Goal: Task Accomplishment & Management: Use online tool/utility

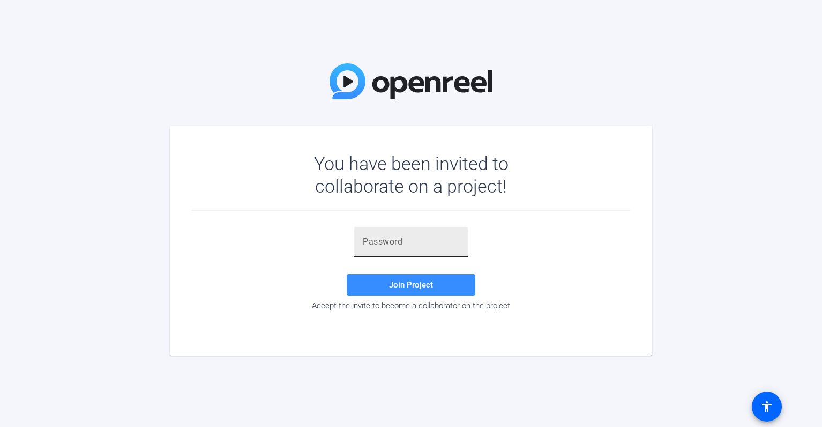
click at [442, 243] on input "text" at bounding box center [411, 241] width 96 height 13
paste input ",]^.j4"
type input ",]^.j4"
click at [422, 287] on span "Join Project" at bounding box center [411, 285] width 44 height 10
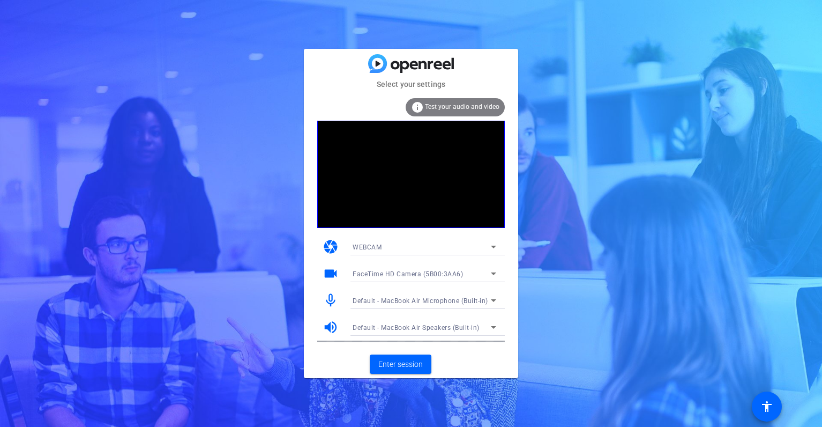
click at [332, 325] on mat-icon "volume_up" at bounding box center [331, 327] width 16 height 16
click at [327, 326] on mat-icon "volume_up" at bounding box center [331, 327] width 16 height 16
click at [333, 298] on mat-icon "mic_none" at bounding box center [331, 300] width 16 height 16
click at [386, 365] on span "Enter session" at bounding box center [400, 363] width 44 height 11
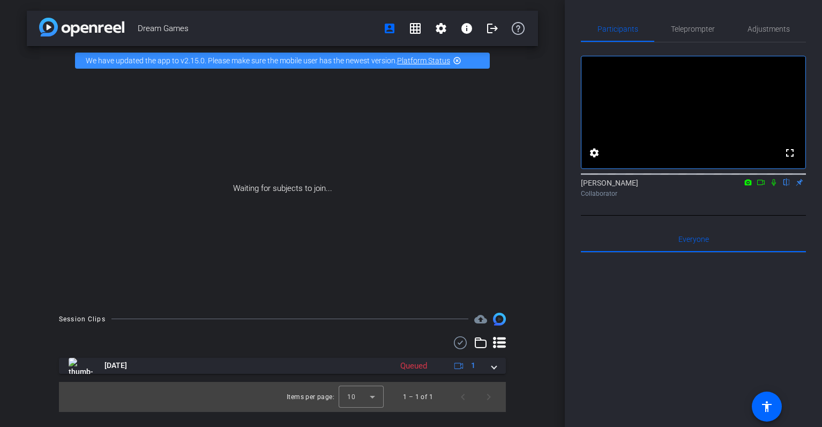
click at [773, 187] on mat-icon at bounding box center [773, 182] width 13 height 10
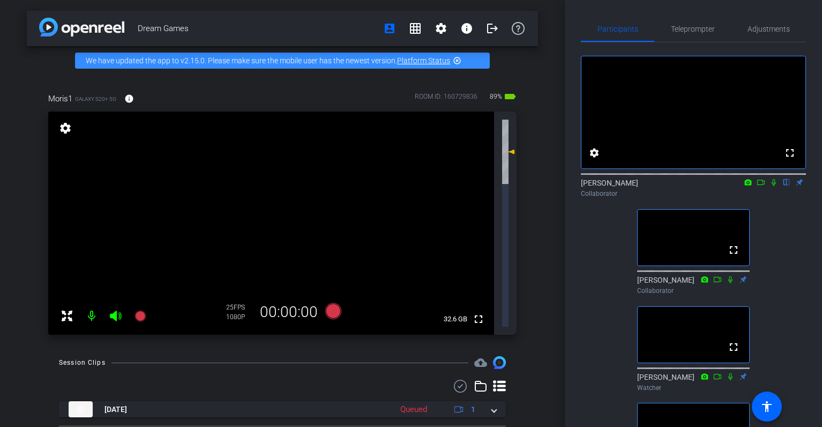
click at [774, 186] on icon at bounding box center [773, 182] width 9 height 8
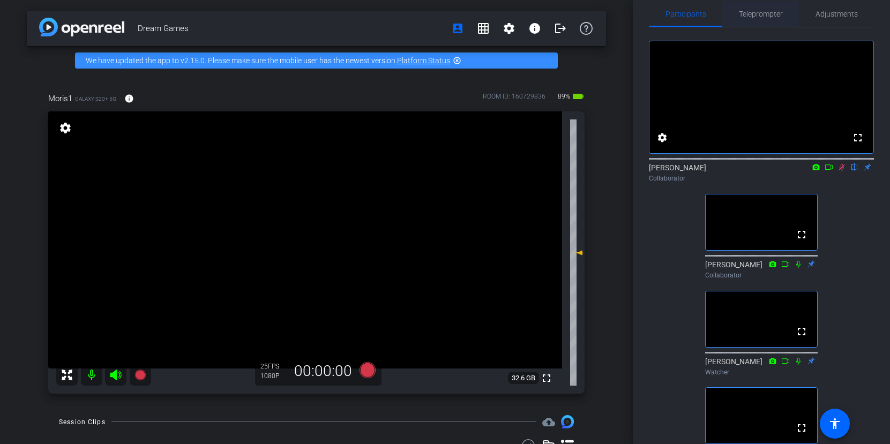
click at [759, 14] on span "Teleprompter" at bounding box center [761, 14] width 44 height 8
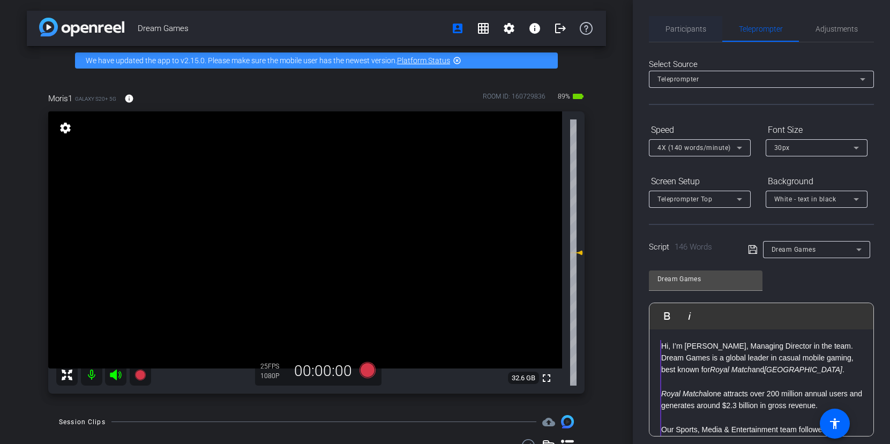
click at [693, 28] on span "Participants" at bounding box center [686, 29] width 41 height 8
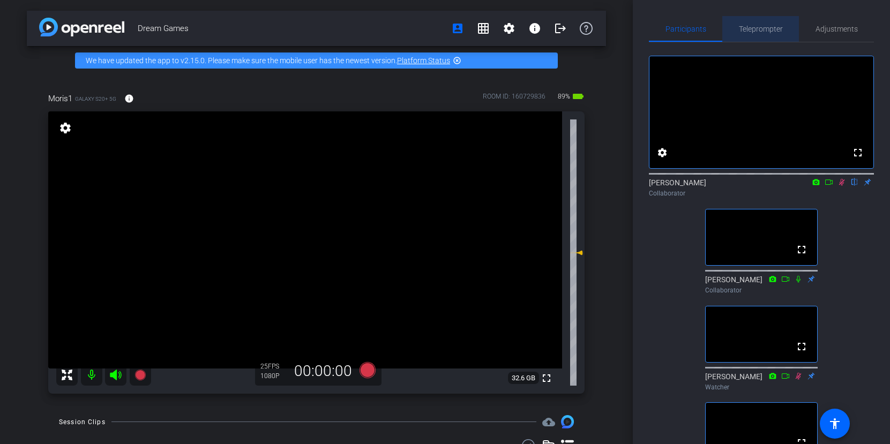
click at [757, 36] on span "Teleprompter" at bounding box center [761, 29] width 44 height 26
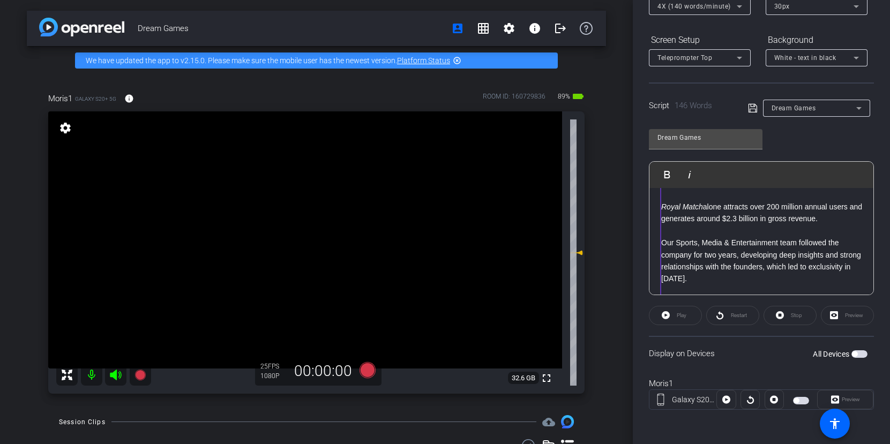
scroll to position [130, 0]
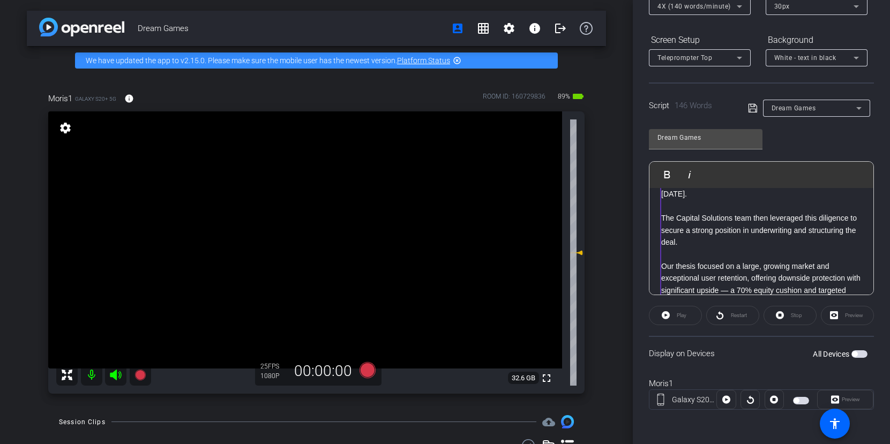
click at [797, 397] on span "button" at bounding box center [801, 401] width 16 height 8
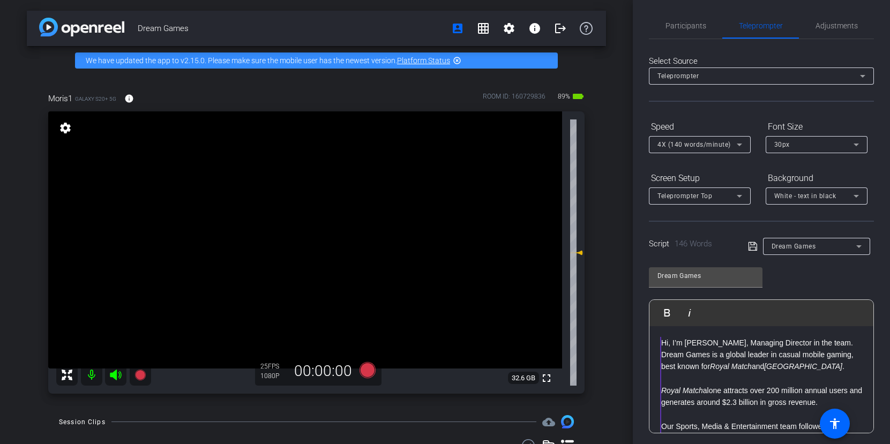
scroll to position [0, 0]
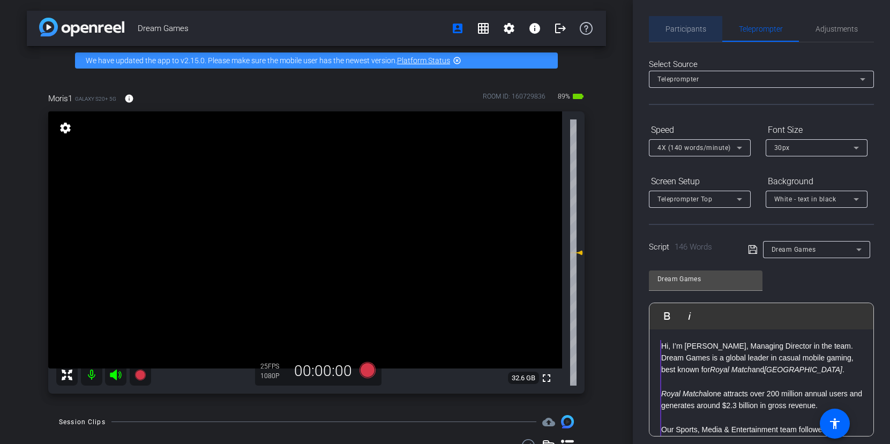
click at [694, 33] on span "Participants" at bounding box center [686, 29] width 41 height 8
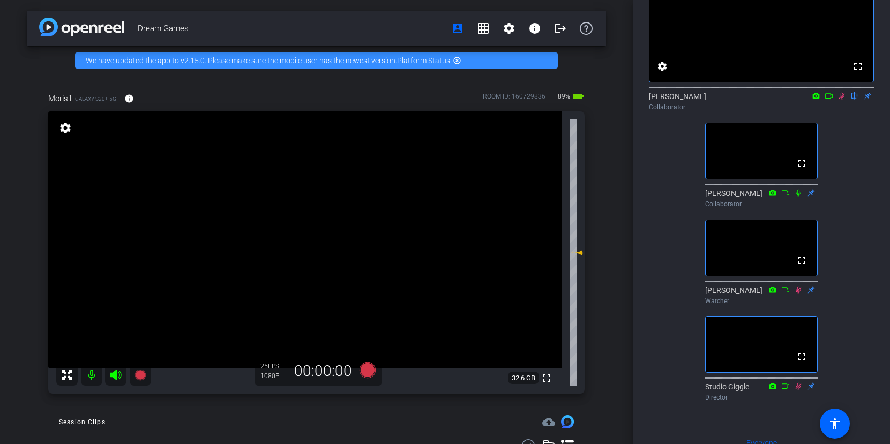
scroll to position [62, 0]
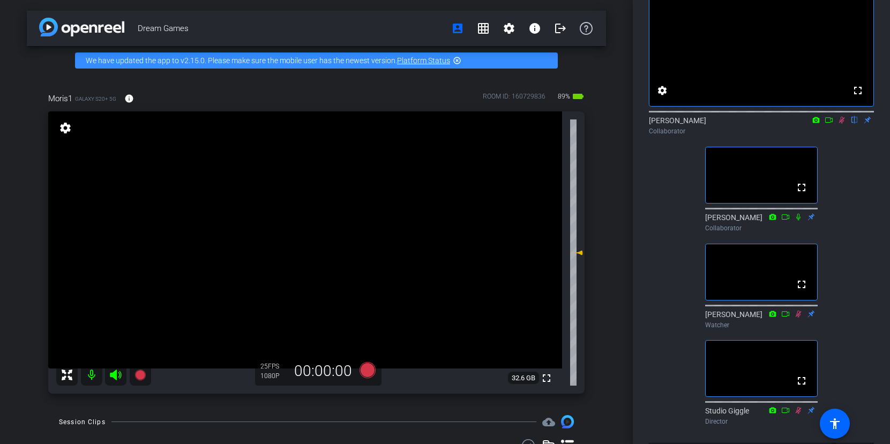
click at [821, 125] on mat-icon at bounding box center [841, 120] width 13 height 10
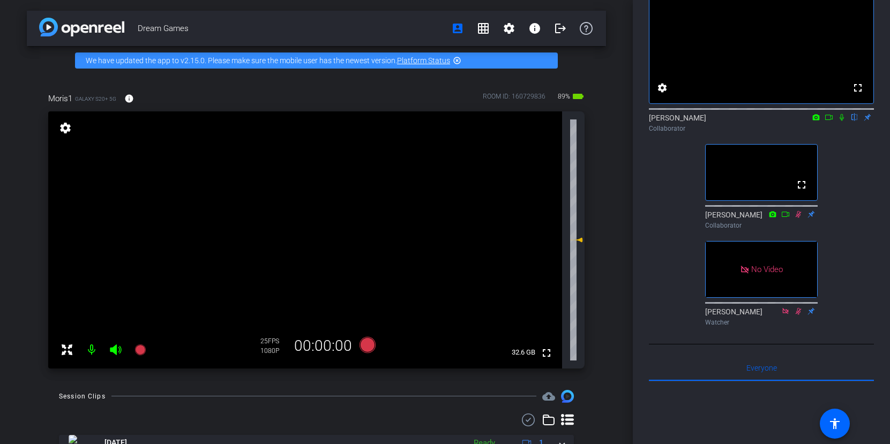
scroll to position [0, 0]
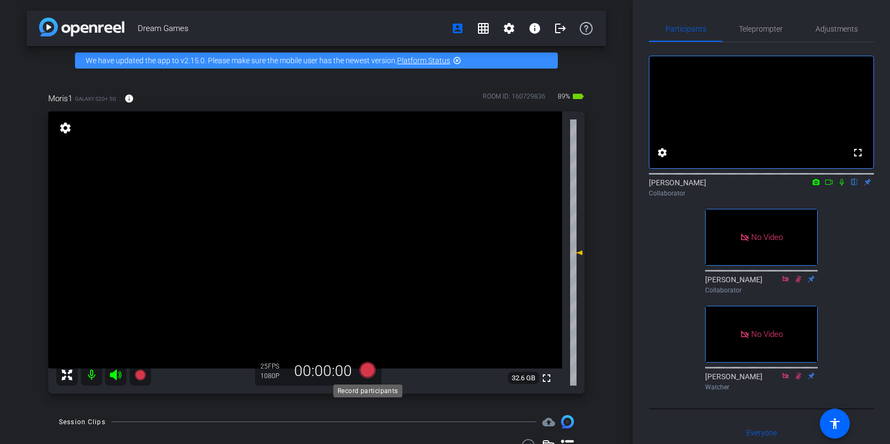
click at [371, 373] on icon at bounding box center [367, 370] width 16 height 16
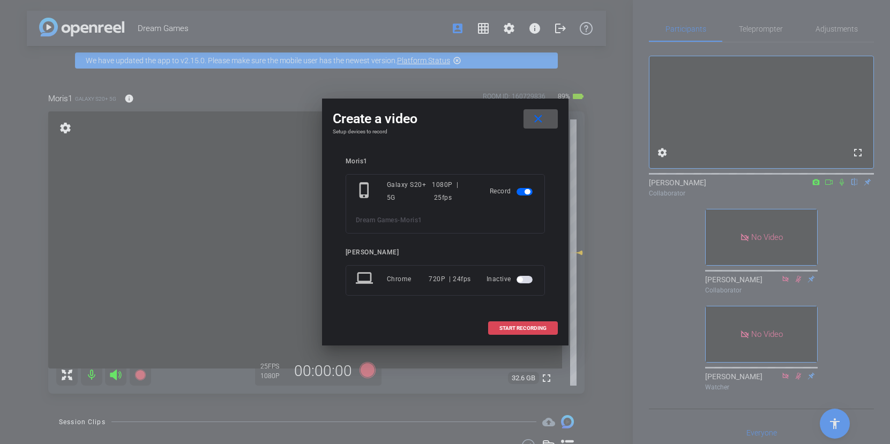
click at [519, 333] on span at bounding box center [523, 329] width 69 height 26
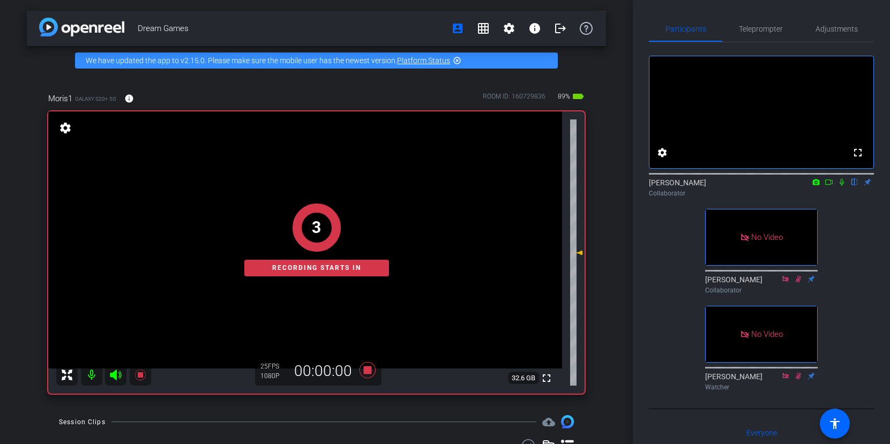
click at [821, 186] on icon at bounding box center [842, 182] width 4 height 7
click at [816, 185] on icon at bounding box center [816, 182] width 7 height 6
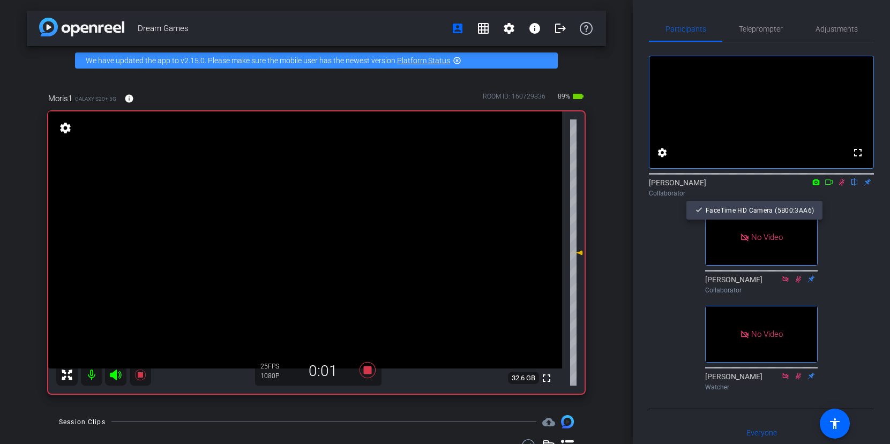
click at [821, 201] on div at bounding box center [445, 222] width 890 height 444
click at [821, 198] on div "[PERSON_NAME] flip Collaborator" at bounding box center [761, 187] width 225 height 21
click at [821, 185] on icon at bounding box center [829, 182] width 8 height 5
click at [771, 31] on span "Teleprompter" at bounding box center [761, 29] width 44 height 8
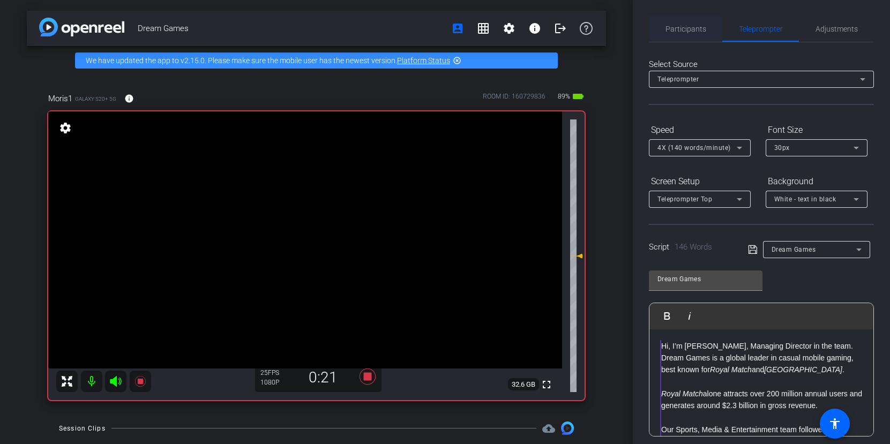
click at [687, 32] on span "Participants" at bounding box center [686, 29] width 41 height 8
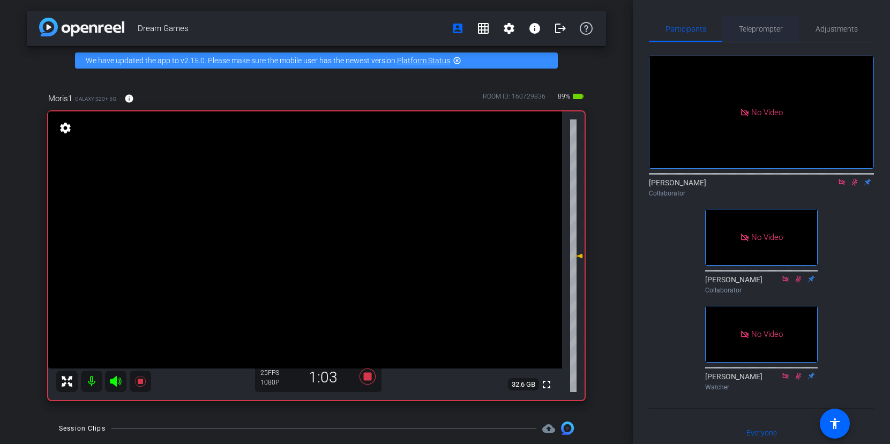
click at [771, 33] on span "Teleprompter" at bounding box center [761, 29] width 44 height 26
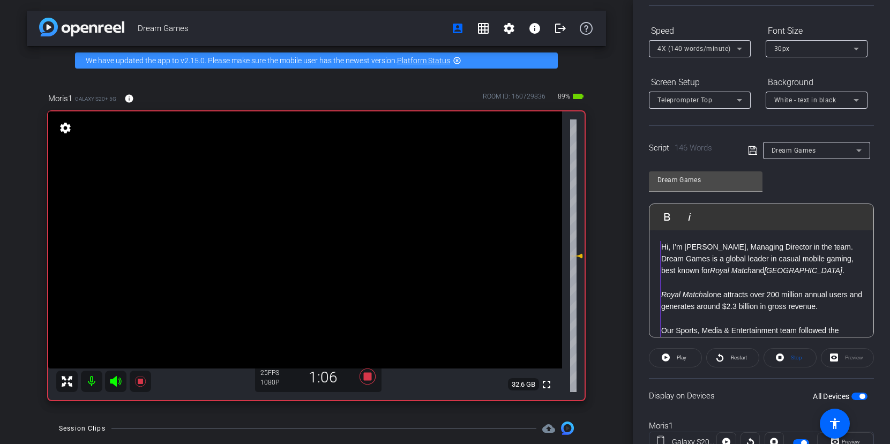
scroll to position [100, 0]
click at [367, 377] on icon at bounding box center [367, 377] width 16 height 16
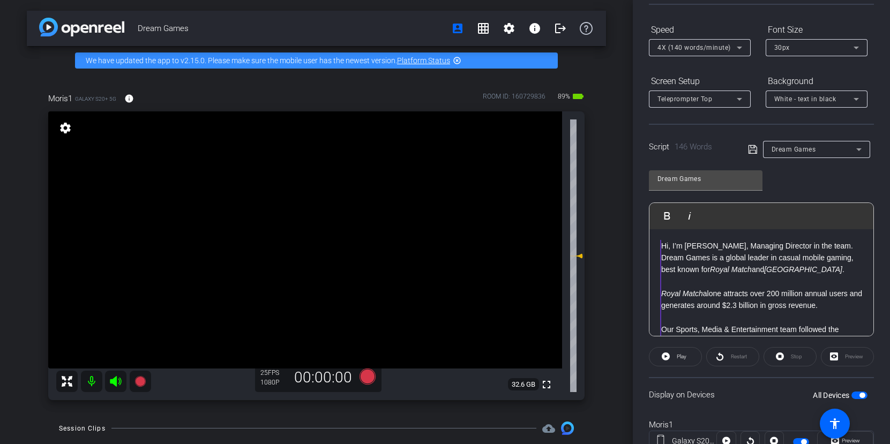
scroll to position [0, 0]
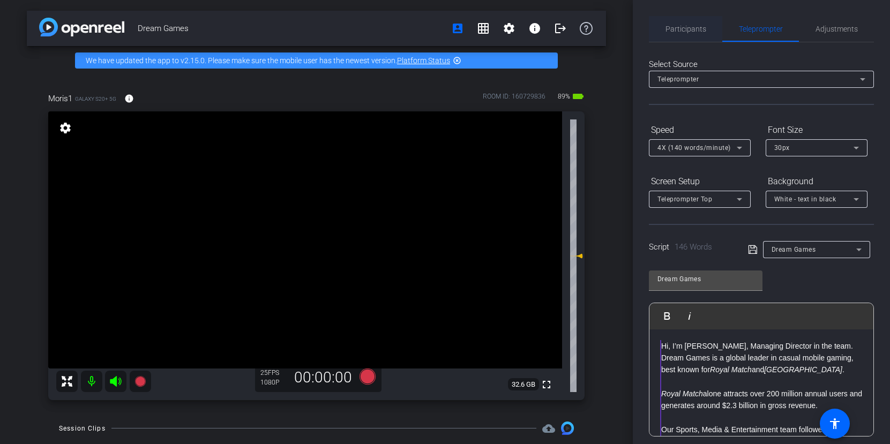
click at [693, 24] on span "Participants" at bounding box center [686, 29] width 41 height 26
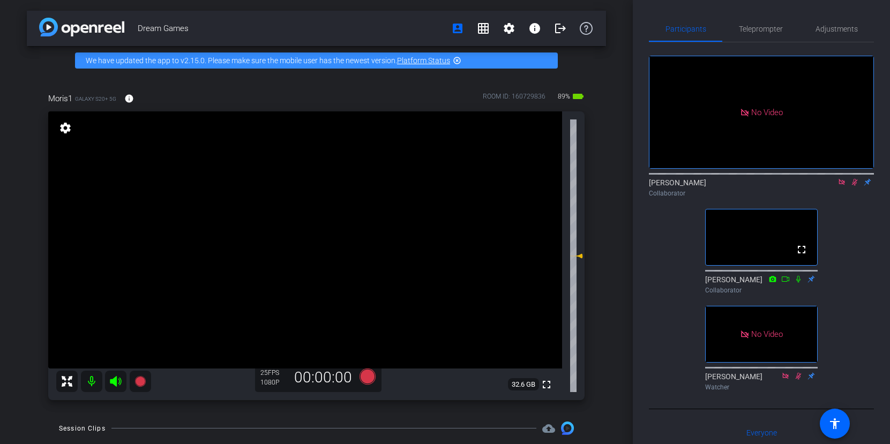
click at [821, 178] on icon at bounding box center [842, 182] width 9 height 8
click at [821, 186] on icon at bounding box center [842, 182] width 6 height 7
click at [776, 29] on span "Teleprompter" at bounding box center [761, 29] width 44 height 8
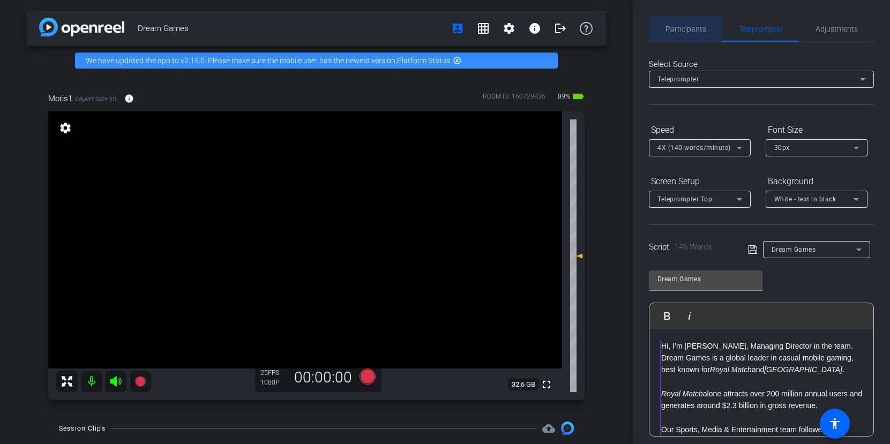
click at [691, 27] on span "Participants" at bounding box center [686, 29] width 41 height 8
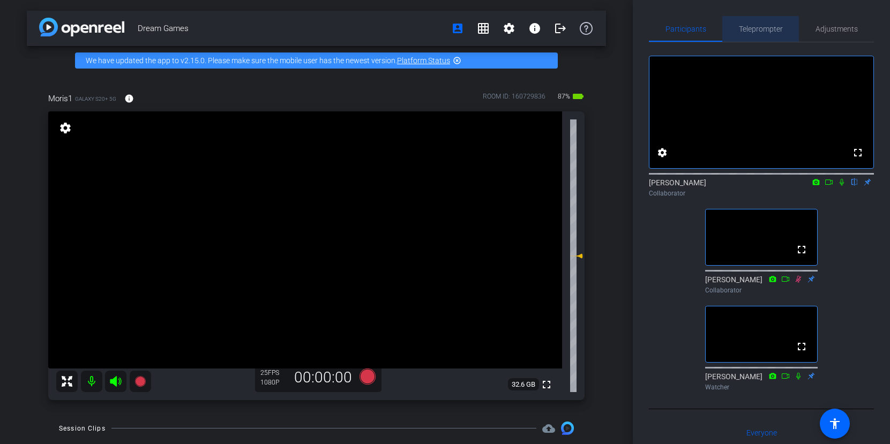
click at [768, 30] on span "Teleprompter" at bounding box center [761, 29] width 44 height 8
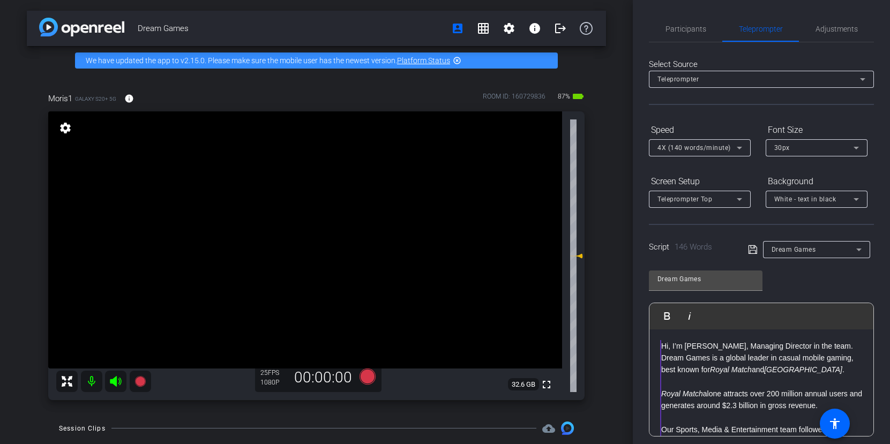
click at [738, 151] on icon at bounding box center [739, 147] width 13 height 13
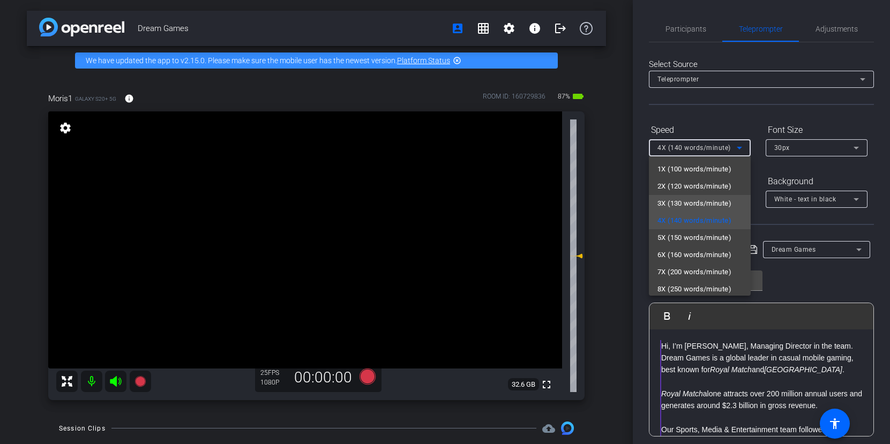
click at [707, 200] on span "3X (130 words/minute)" at bounding box center [694, 203] width 74 height 13
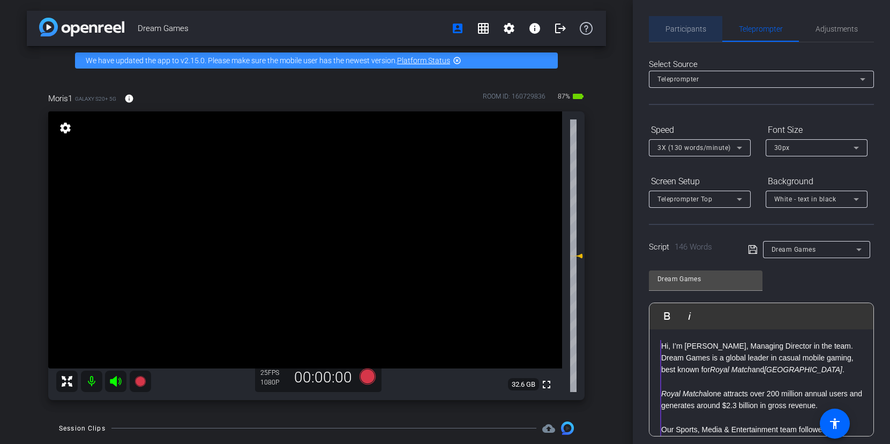
click at [692, 35] on span "Participants" at bounding box center [686, 29] width 41 height 26
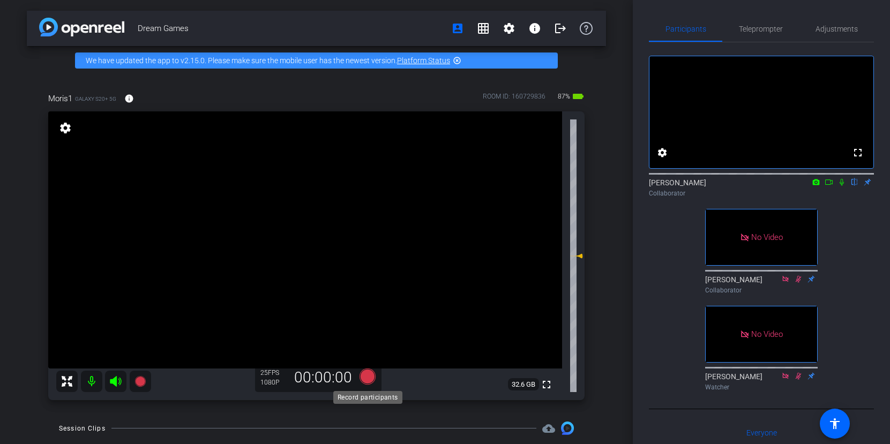
click at [367, 383] on icon at bounding box center [367, 377] width 16 height 16
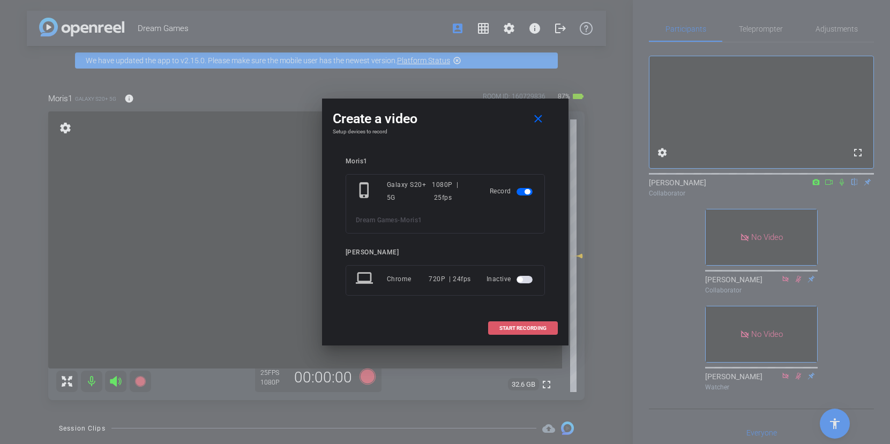
click at [518, 329] on span "START RECORDING" at bounding box center [522, 328] width 47 height 5
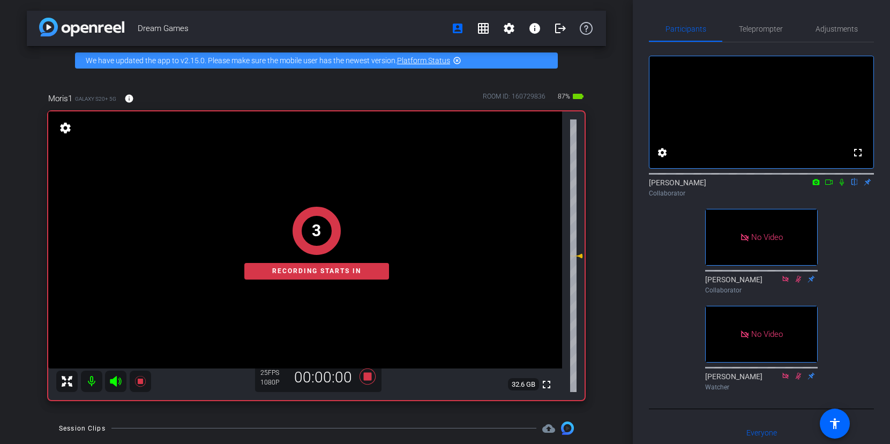
click at [821, 187] on mat-icon at bounding box center [829, 182] width 13 height 10
click at [821, 186] on icon at bounding box center [854, 182] width 9 height 8
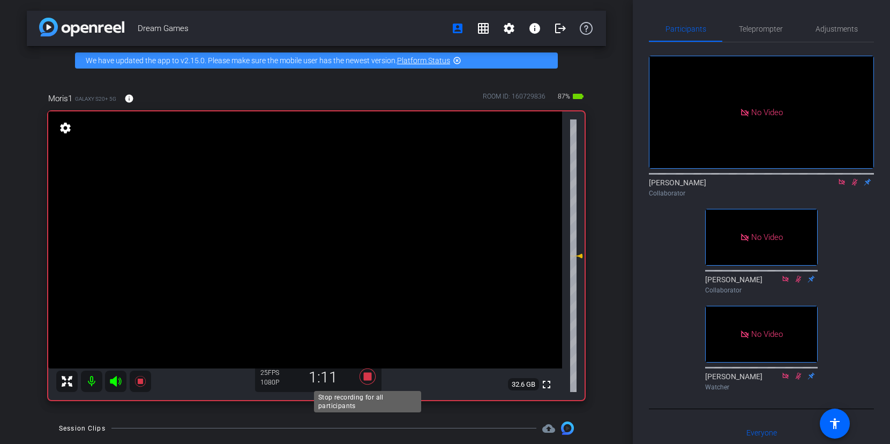
click at [369, 376] on icon at bounding box center [367, 377] width 16 height 16
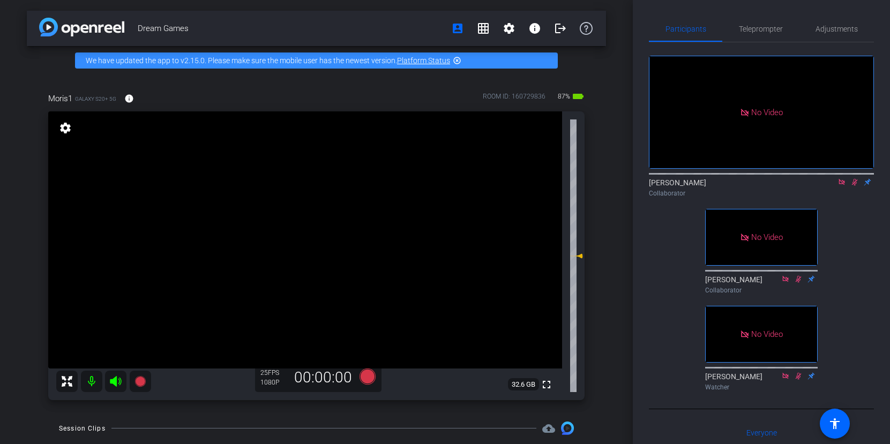
click at [821, 186] on icon at bounding box center [842, 182] width 9 height 8
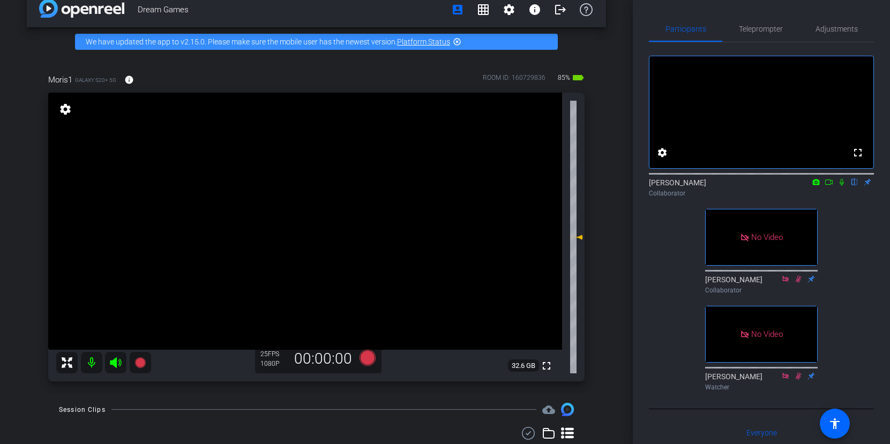
scroll to position [21, 0]
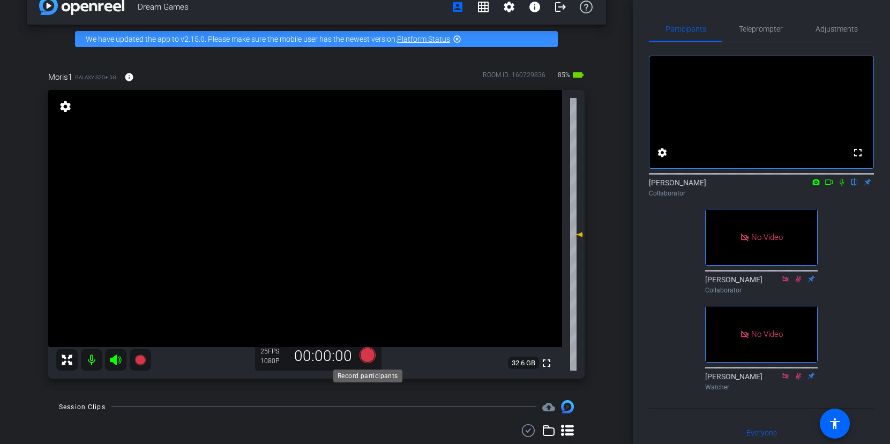
click at [364, 355] on icon at bounding box center [367, 355] width 16 height 16
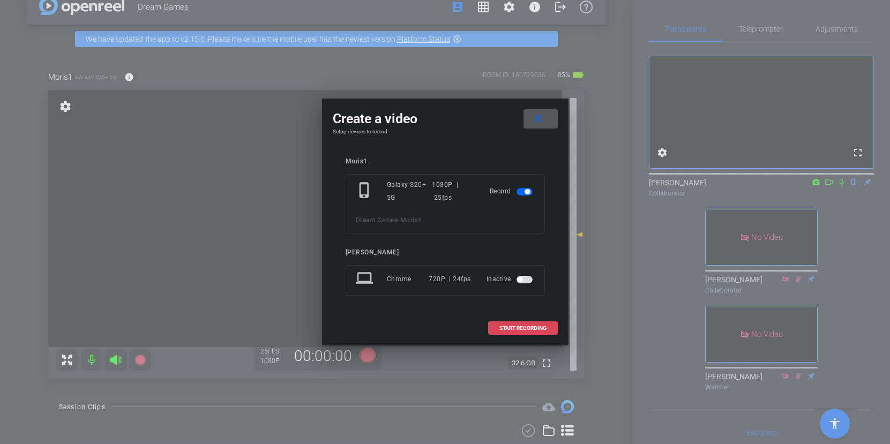
click at [516, 329] on span "START RECORDING" at bounding box center [522, 328] width 47 height 5
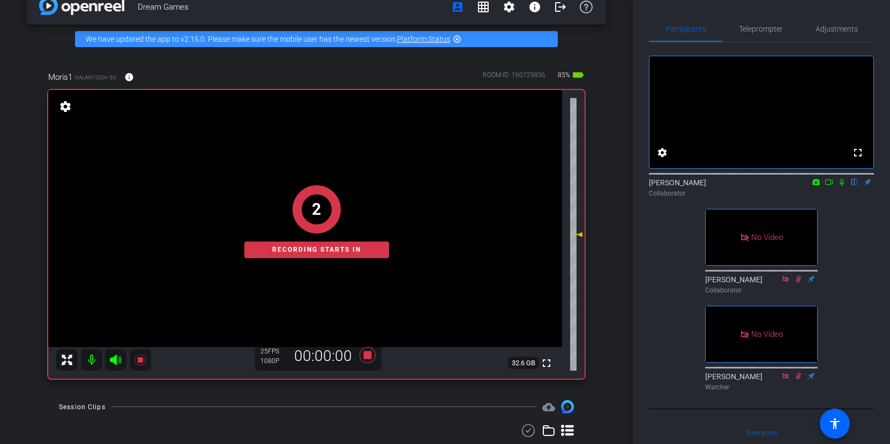
click at [817, 185] on icon at bounding box center [816, 182] width 7 height 6
click at [821, 197] on div at bounding box center [445, 222] width 890 height 444
click at [821, 185] on icon at bounding box center [829, 182] width 8 height 5
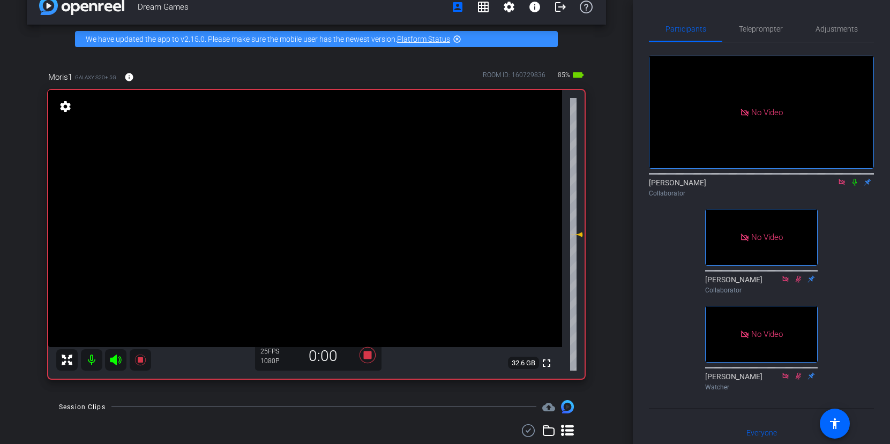
click at [821, 186] on icon at bounding box center [854, 182] width 9 height 8
click at [368, 361] on icon at bounding box center [368, 355] width 26 height 19
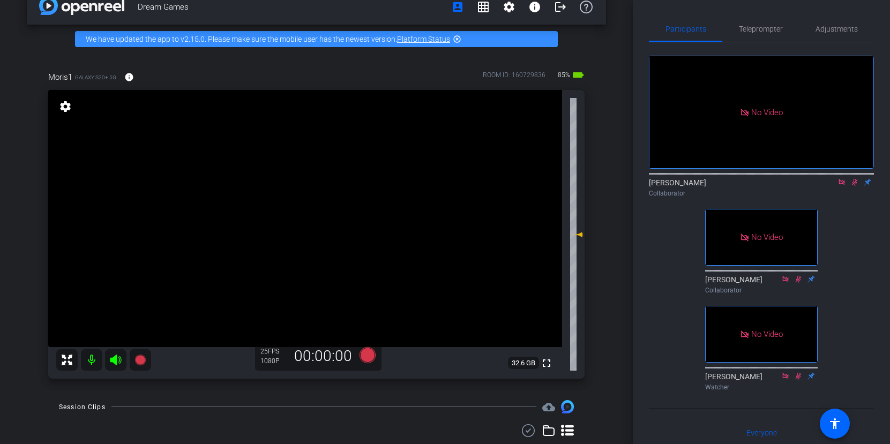
click at [821, 186] on icon at bounding box center [854, 182] width 9 height 8
click at [821, 186] on icon at bounding box center [842, 182] width 9 height 8
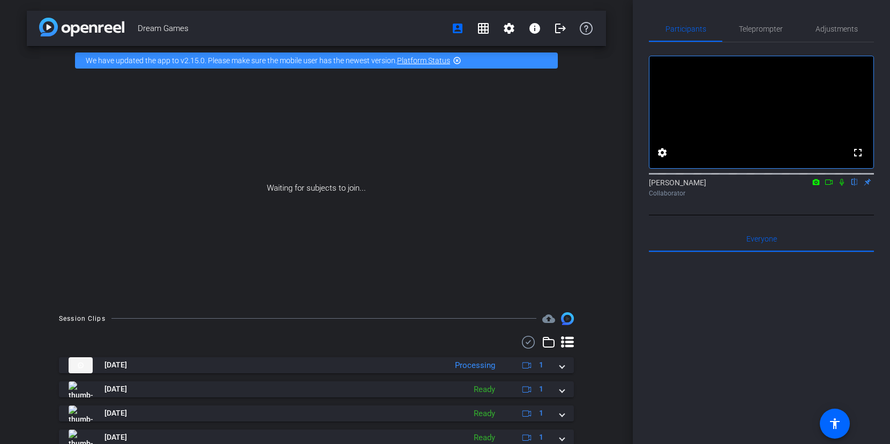
scroll to position [40, 0]
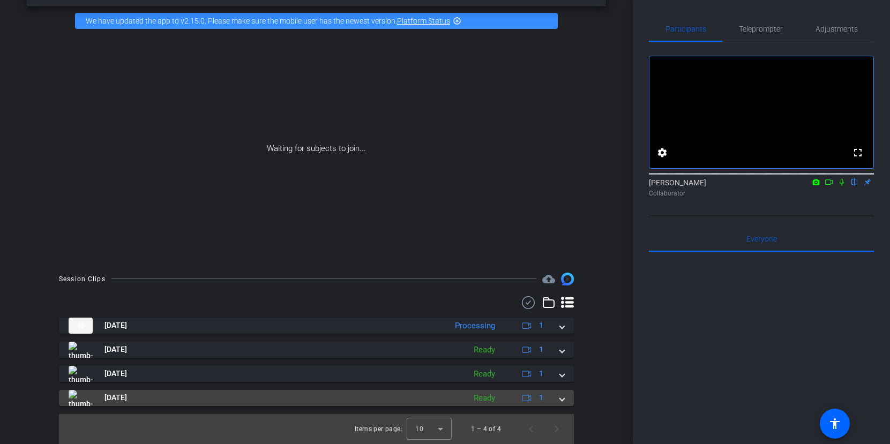
click at [560, 400] on span at bounding box center [562, 397] width 4 height 11
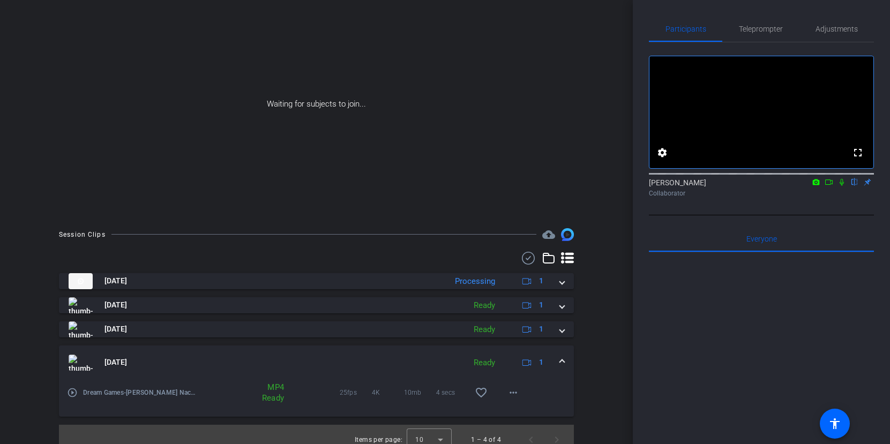
scroll to position [95, 0]
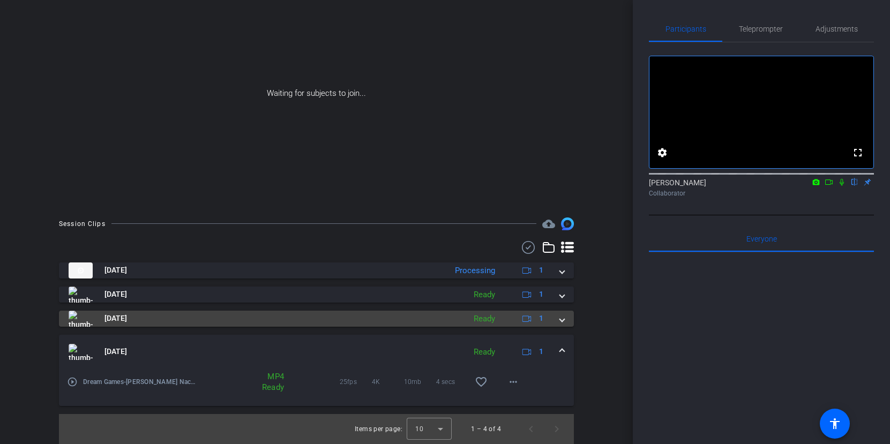
click at [563, 326] on mat-expansion-panel-header "[DATE] Ready 1" at bounding box center [316, 319] width 515 height 16
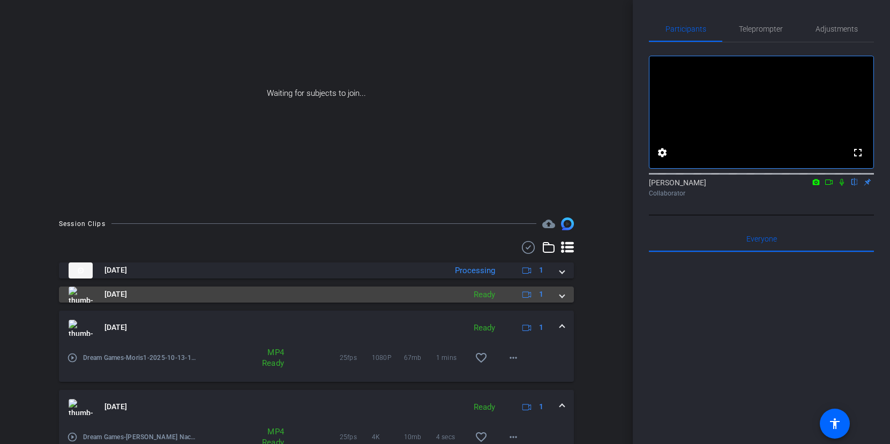
click at [563, 297] on span at bounding box center [562, 294] width 4 height 11
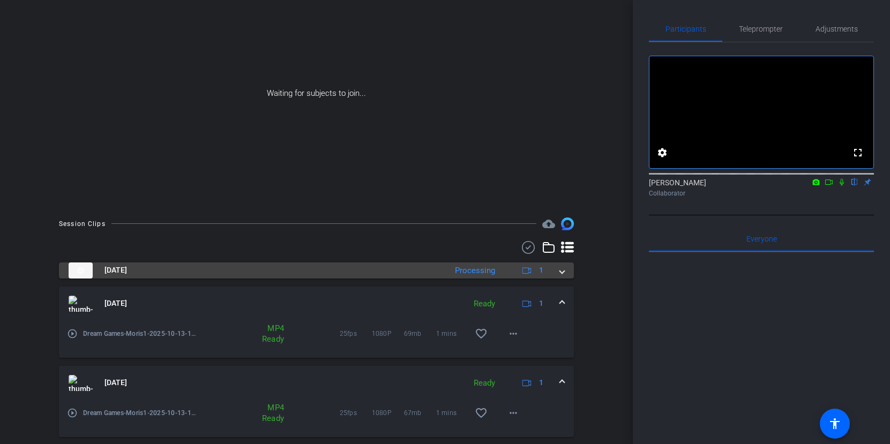
click at [564, 274] on mat-expansion-panel-header "[DATE] Processing 1" at bounding box center [316, 271] width 515 height 16
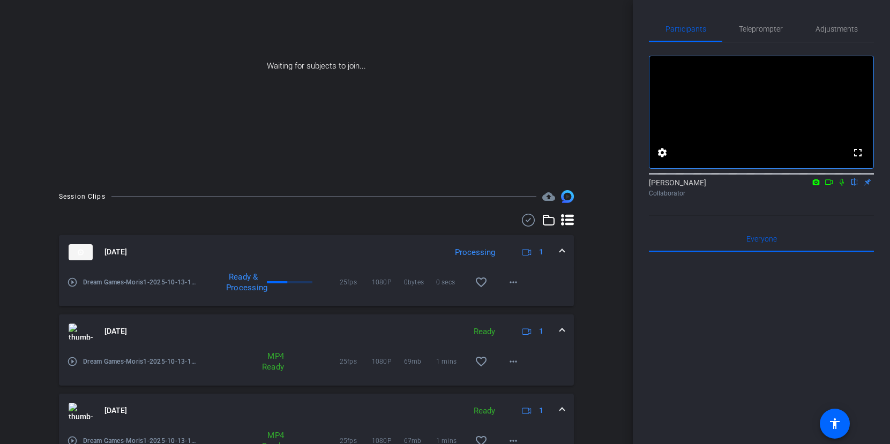
scroll to position [260, 0]
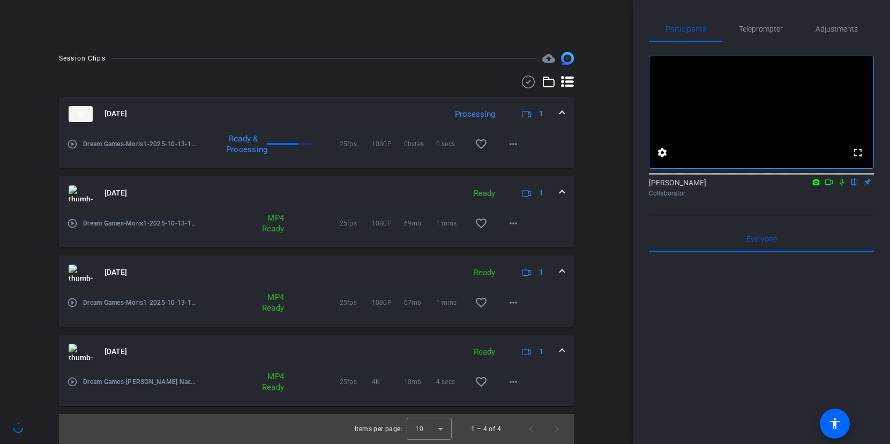
click at [642, 336] on div "Participants Teleprompter Adjustments fullscreen settings [PERSON_NAME] flip Co…" at bounding box center [761, 222] width 257 height 444
drag, startPoint x: 724, startPoint y: 413, endPoint x: 788, endPoint y: 295, distance: 133.8
click at [724, 413] on div at bounding box center [761, 384] width 225 height 265
click at [821, 187] on mat-icon at bounding box center [829, 182] width 13 height 10
click at [821, 186] on icon at bounding box center [854, 182] width 9 height 8
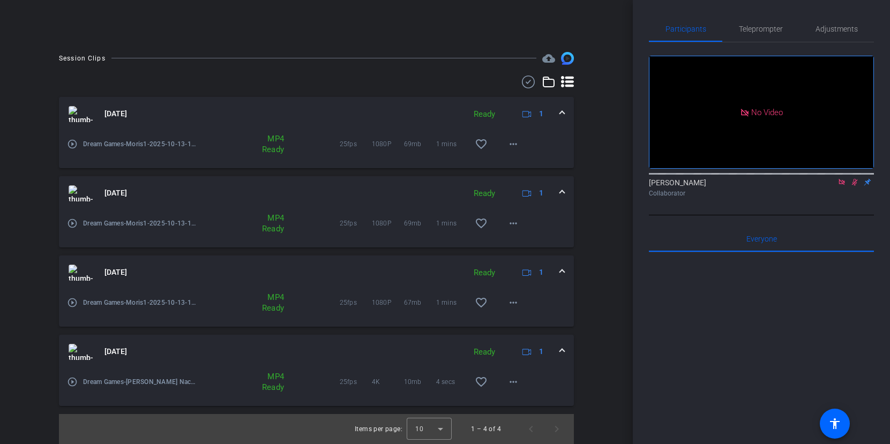
click at [567, 88] on icon at bounding box center [567, 82] width 13 height 13
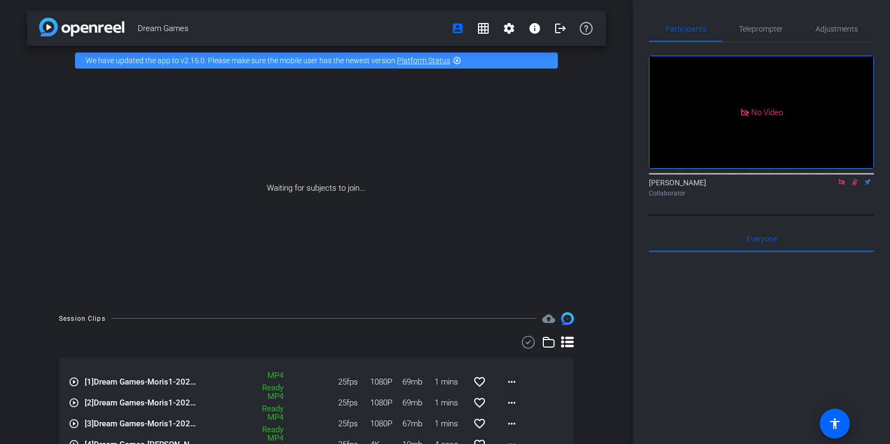
scroll to position [50, 0]
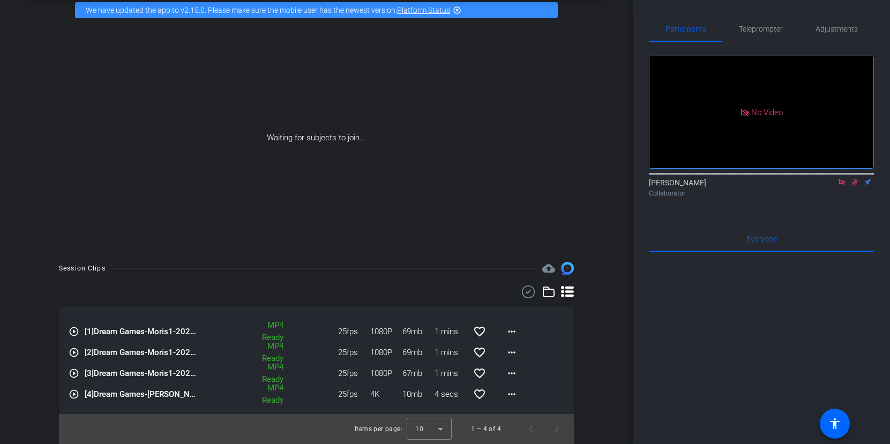
click at [570, 289] on icon at bounding box center [567, 292] width 13 height 13
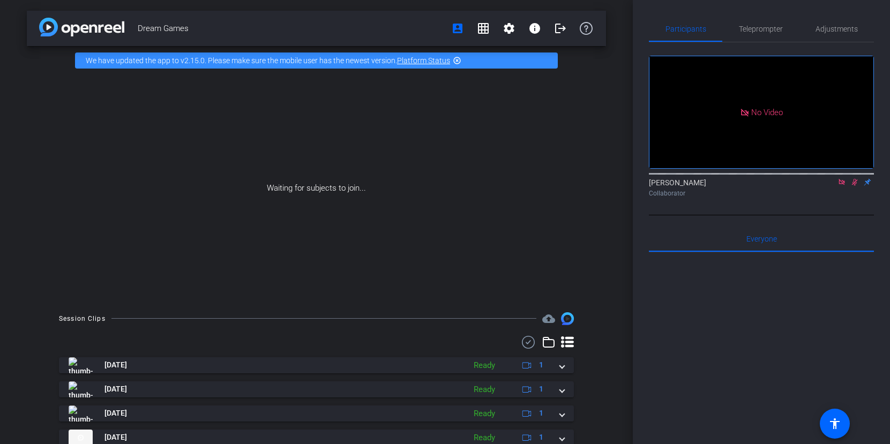
scroll to position [40, 0]
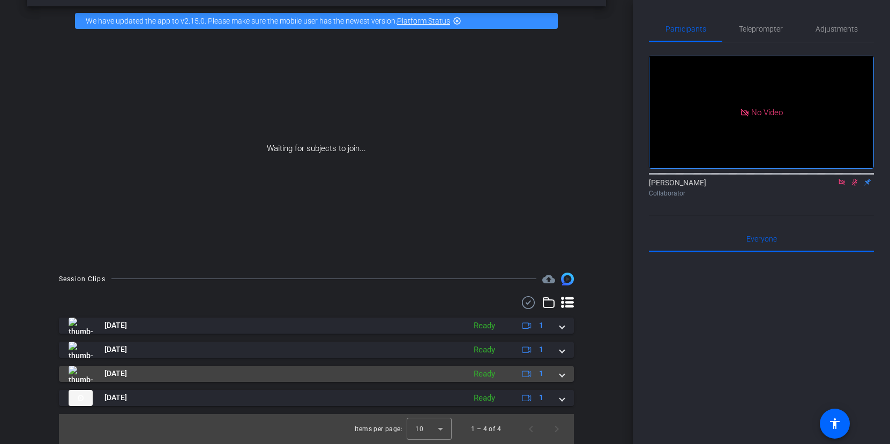
click at [563, 377] on span at bounding box center [562, 373] width 4 height 11
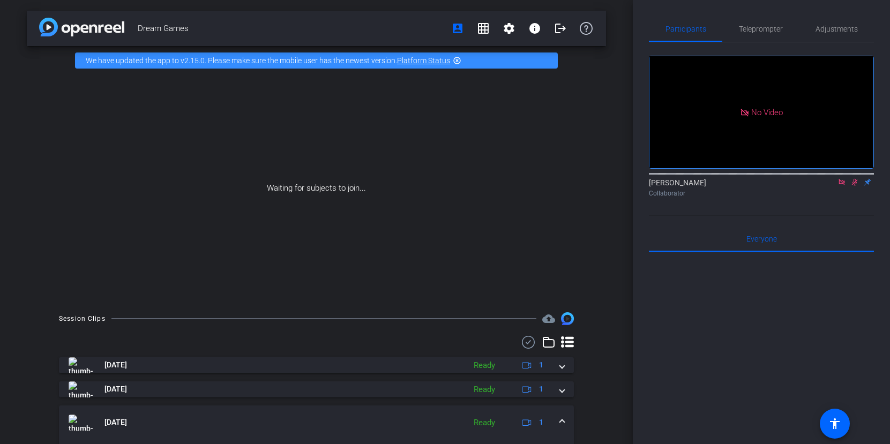
scroll to position [95, 0]
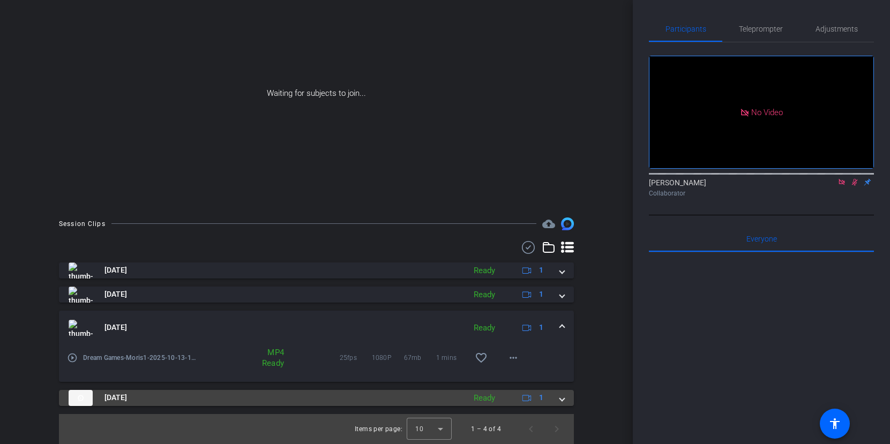
click at [559, 399] on div "[DATE] Ready 1" at bounding box center [314, 398] width 491 height 16
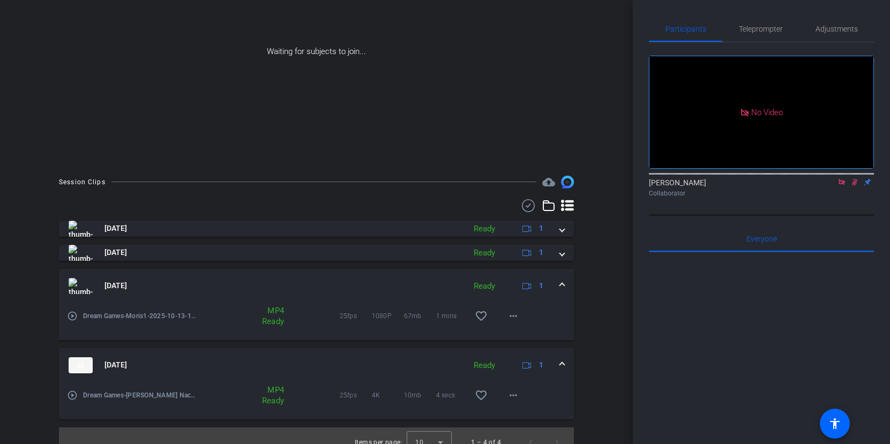
scroll to position [150, 0]
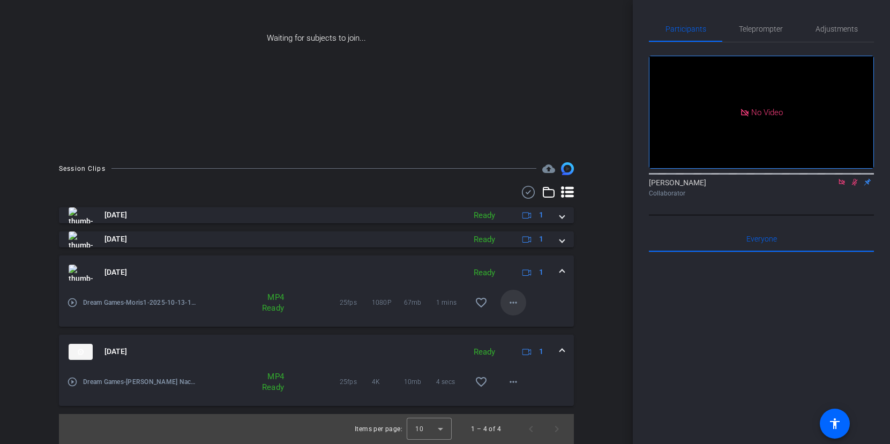
click at [511, 302] on mat-icon "more_horiz" at bounding box center [513, 302] width 13 height 13
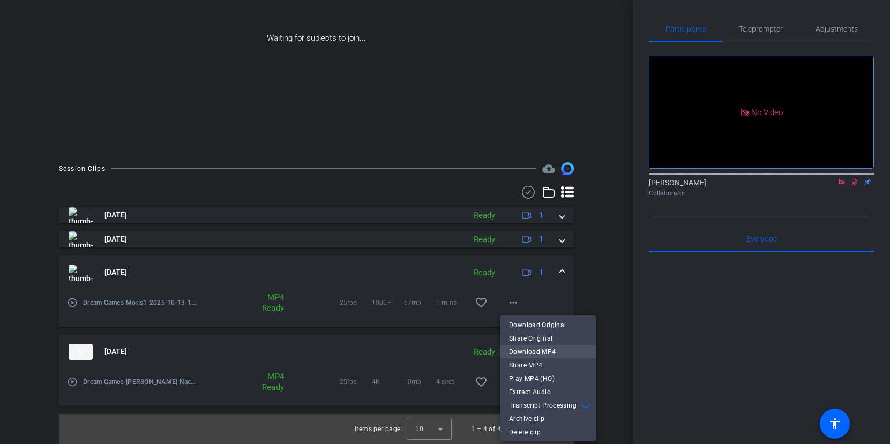
click at [559, 356] on span "Download MP4" at bounding box center [548, 352] width 78 height 13
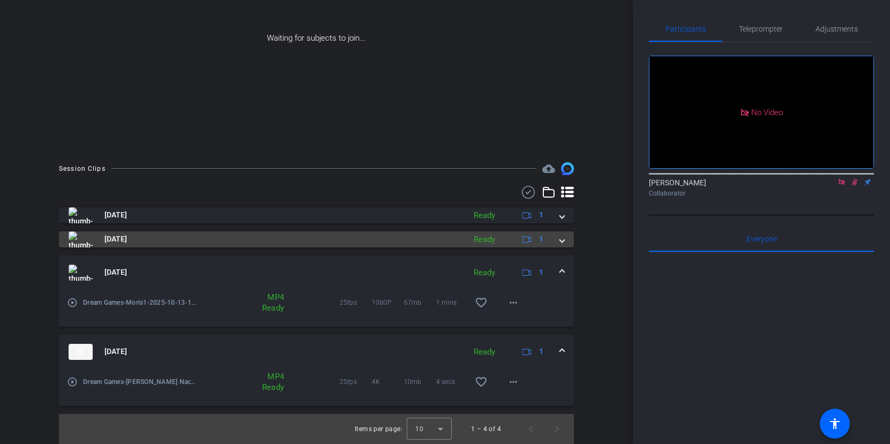
click at [562, 242] on span at bounding box center [562, 239] width 4 height 11
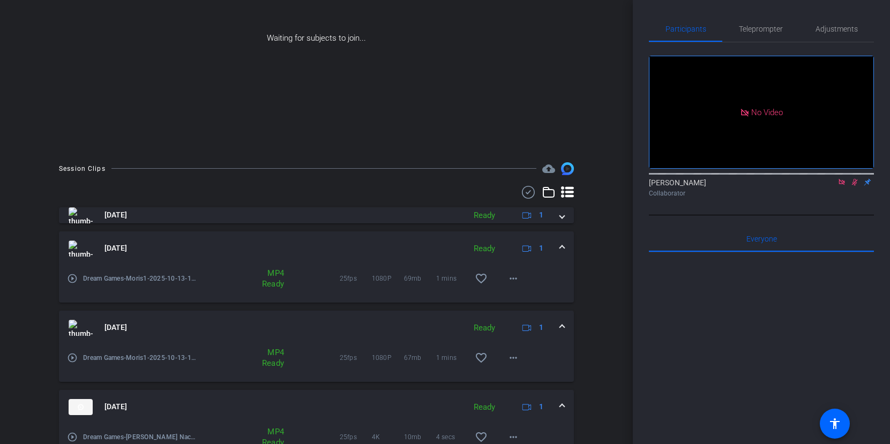
click at [560, 245] on span at bounding box center [562, 248] width 4 height 11
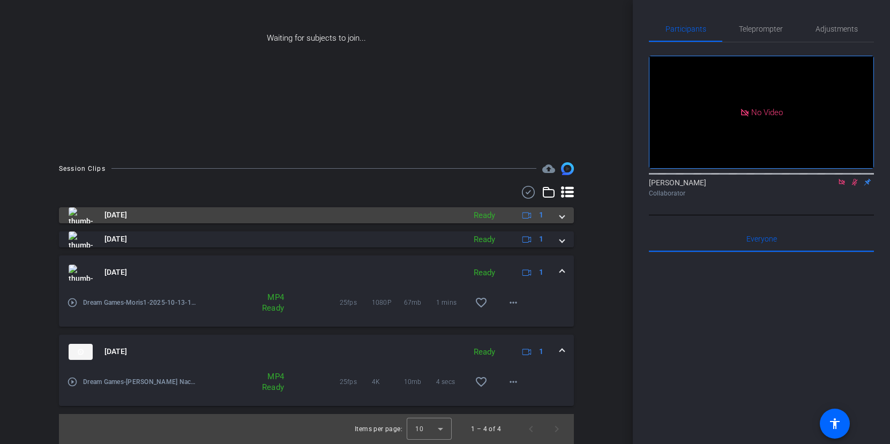
click at [560, 219] on span at bounding box center [562, 215] width 4 height 11
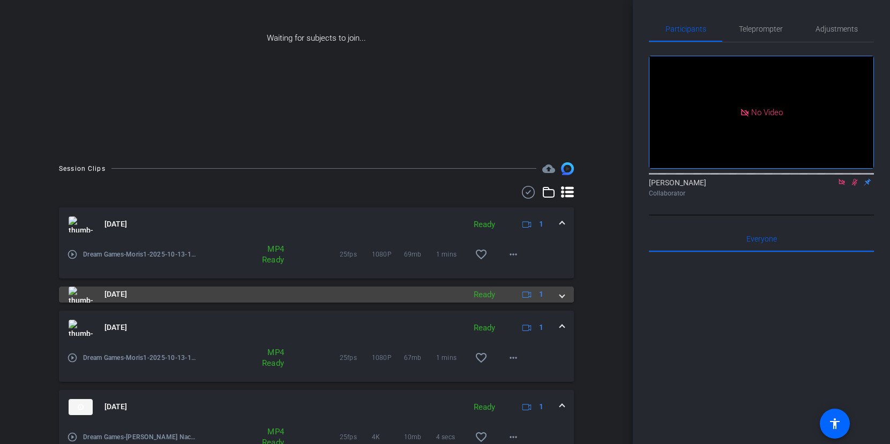
click at [562, 296] on span at bounding box center [562, 294] width 4 height 11
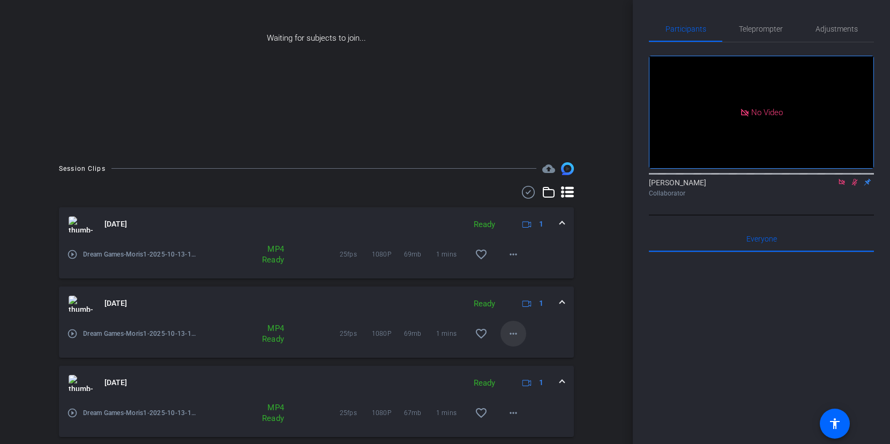
click at [509, 334] on mat-icon "more_horiz" at bounding box center [513, 333] width 13 height 13
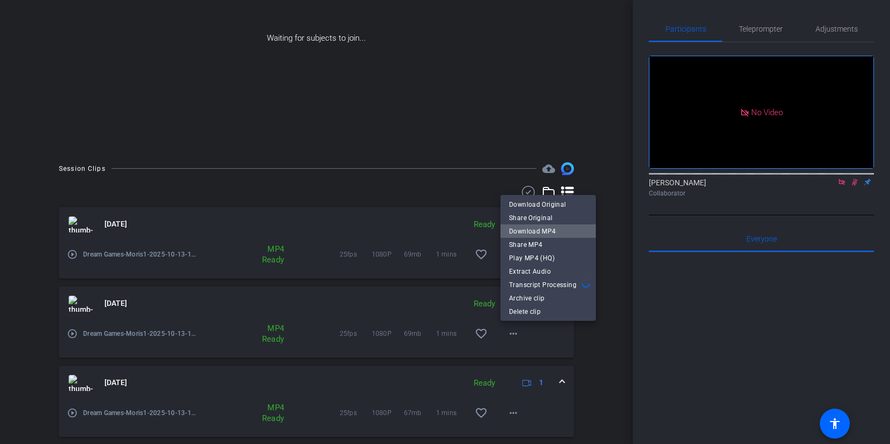
click at [559, 230] on span "Download MP4" at bounding box center [548, 231] width 78 height 13
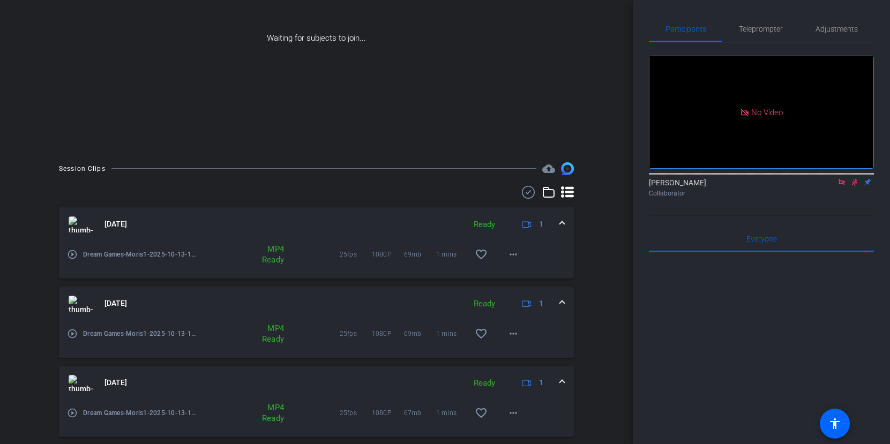
click at [560, 221] on span at bounding box center [562, 224] width 4 height 11
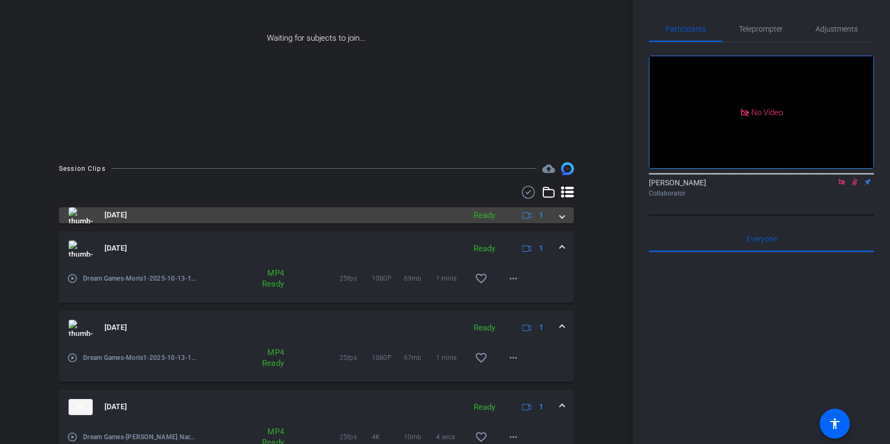
click at [560, 221] on mat-expansion-panel-header "[DATE] Ready 1" at bounding box center [316, 215] width 515 height 16
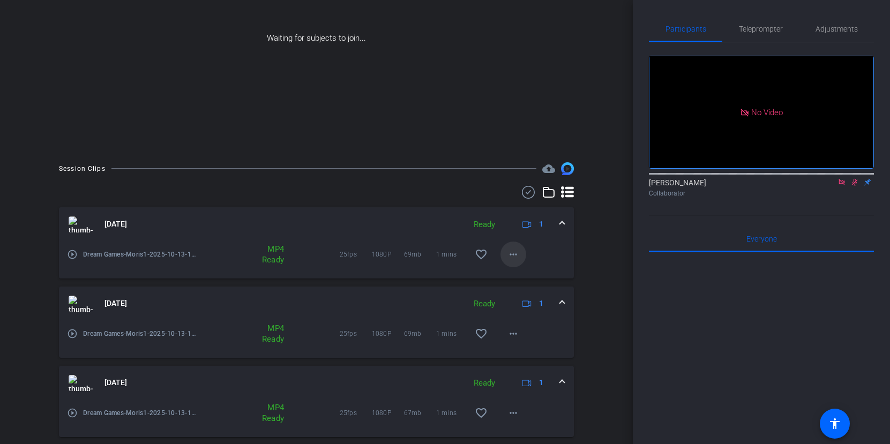
click at [505, 253] on span at bounding box center [513, 255] width 26 height 26
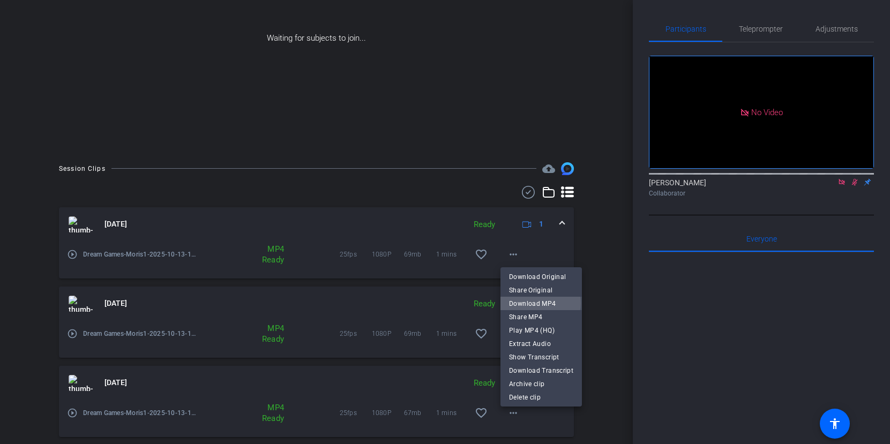
click at [539, 303] on span "Download MP4" at bounding box center [541, 303] width 64 height 13
